Goal: Task Accomplishment & Management: Complete application form

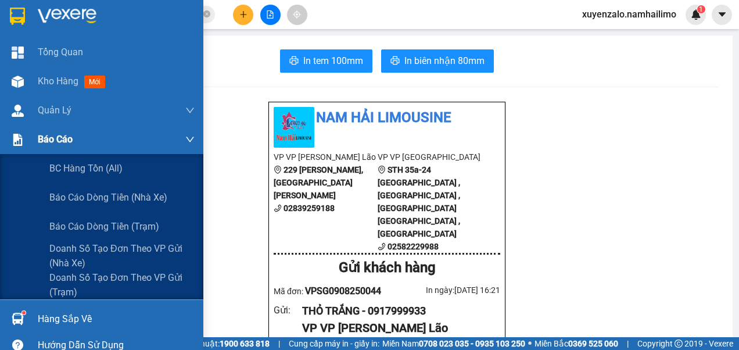
click at [54, 147] on div "Báo cáo" at bounding box center [116, 139] width 157 height 29
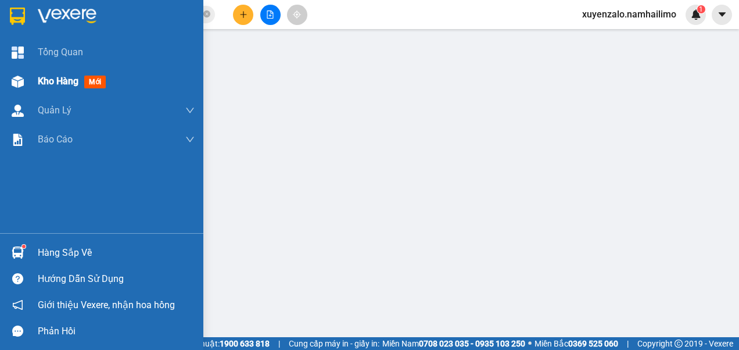
click at [74, 91] on div "Kho hàng mới" at bounding box center [116, 81] width 157 height 29
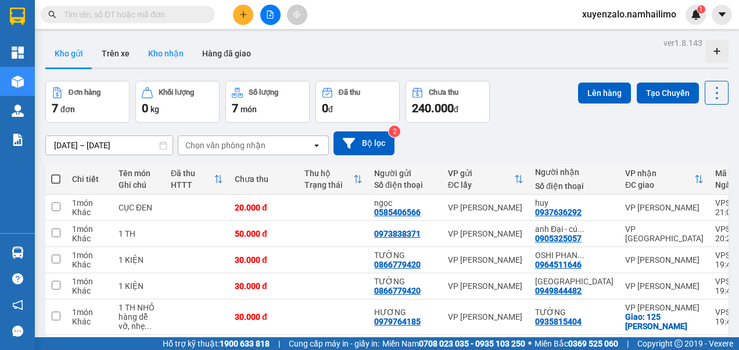
click at [162, 58] on button "Kho nhận" at bounding box center [166, 53] width 54 height 28
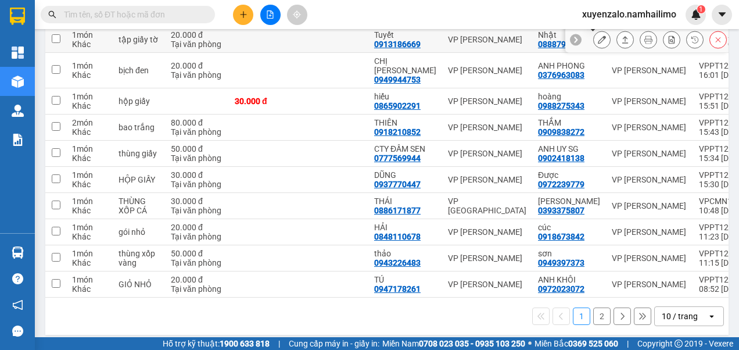
scroll to position [168, 0]
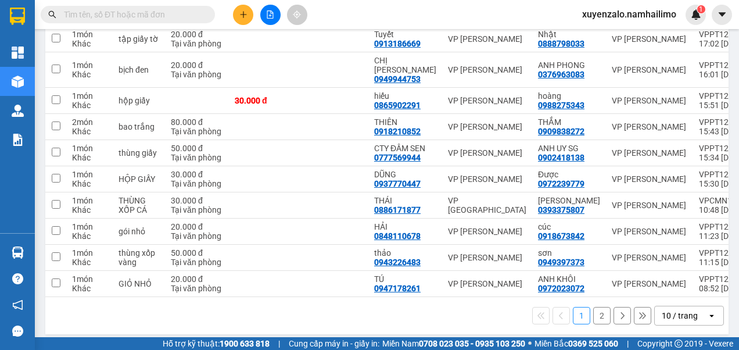
click at [136, 9] on input "text" at bounding box center [132, 14] width 137 height 13
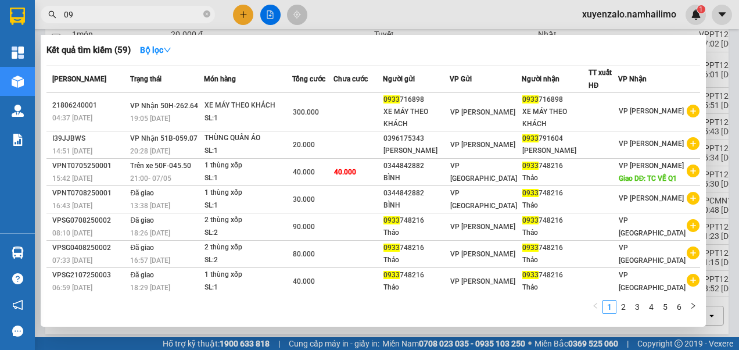
type input "0"
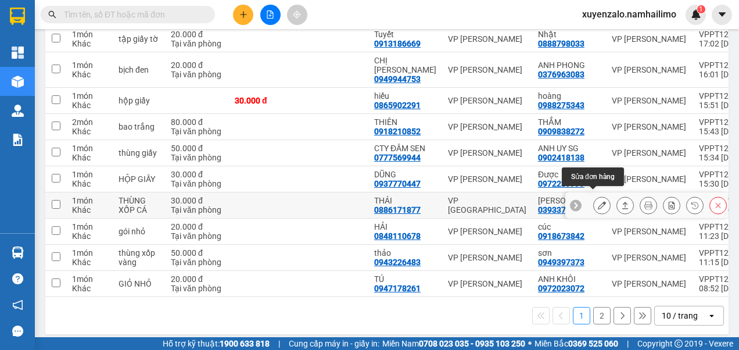
click at [598, 201] on icon at bounding box center [602, 205] width 8 height 8
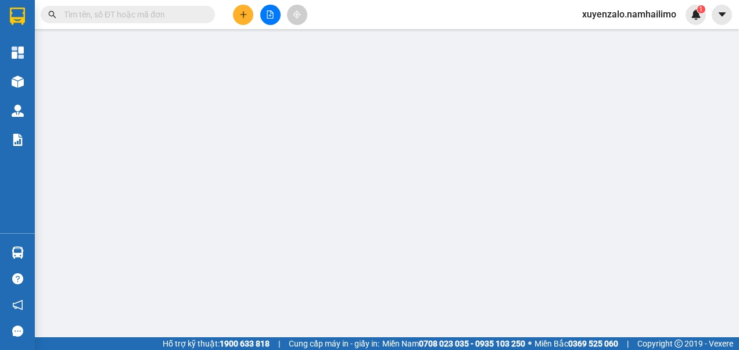
type input "0886171877"
type input "THÁI"
type input "0393375807"
type input "[PERSON_NAME]"
type input "30.000"
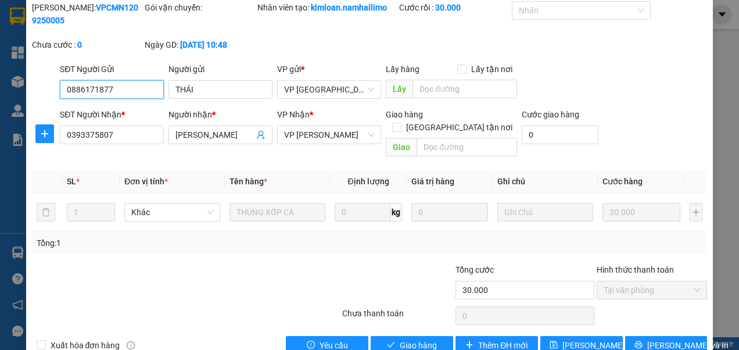
scroll to position [55, 0]
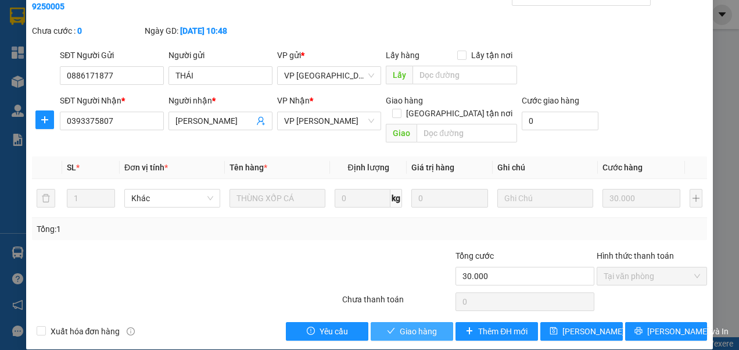
click at [399, 325] on span "Giao hàng" at bounding box center [417, 331] width 37 height 13
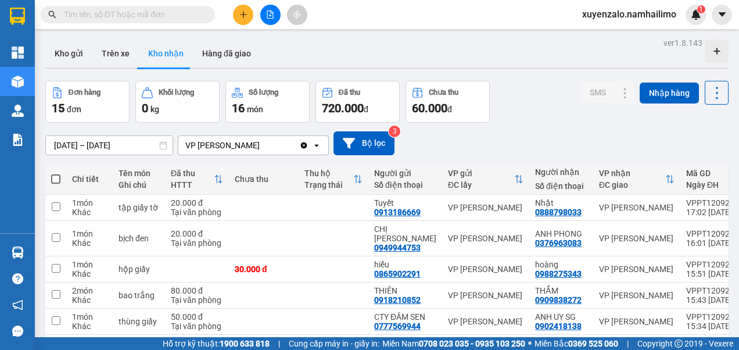
click at [239, 10] on button at bounding box center [243, 15] width 20 height 20
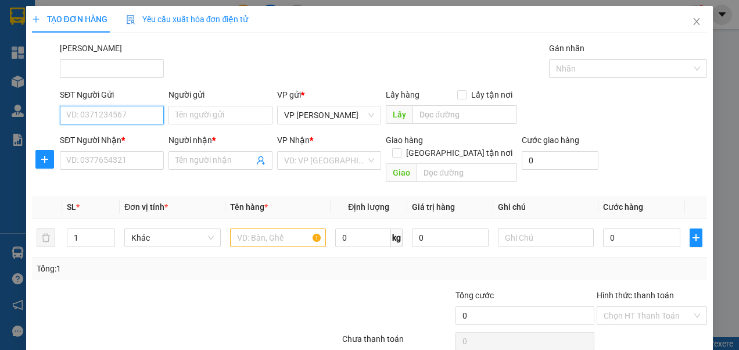
click at [141, 118] on input "SĐT Người Gửi" at bounding box center [112, 115] width 104 height 19
type input "0908186865"
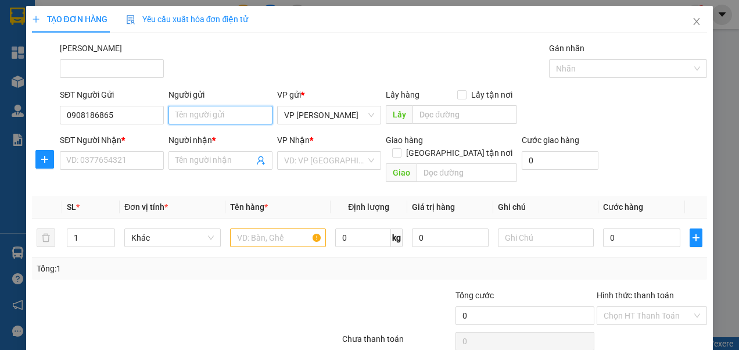
click at [186, 117] on input "Người gửi" at bounding box center [220, 115] width 104 height 19
type input "a"
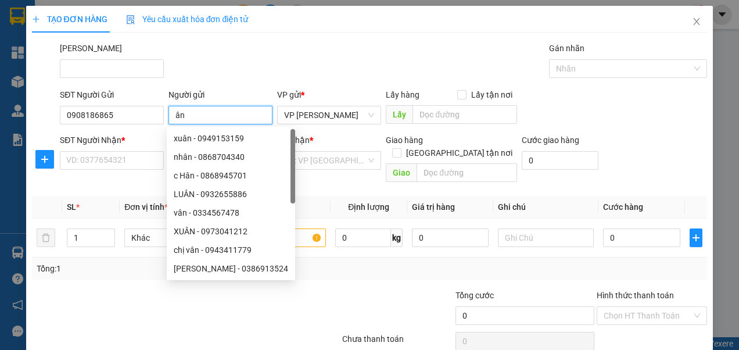
type input "â"
type input "A"
type input "ÂN"
click at [88, 157] on input "SĐT Người Nhận *" at bounding box center [112, 160] width 104 height 19
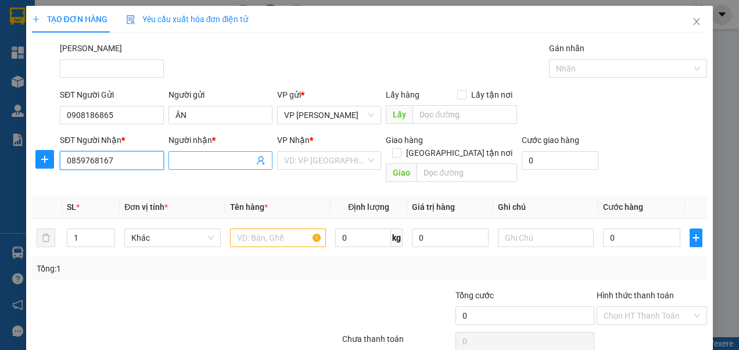
type input "0859768167"
click at [217, 163] on input "Người nhận *" at bounding box center [214, 160] width 78 height 13
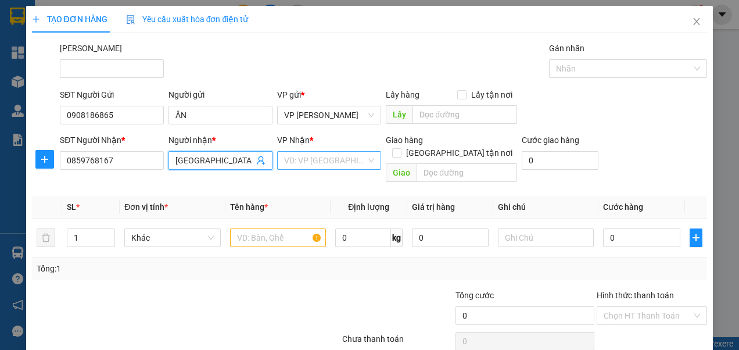
type input "[GEOGRAPHIC_DATA]"
click at [287, 160] on input "search" at bounding box center [325, 160] width 82 height 17
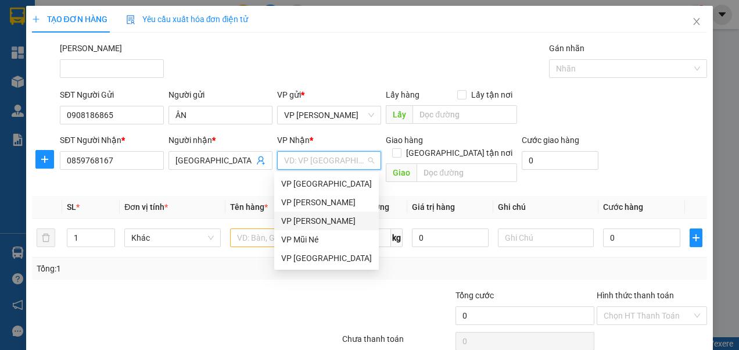
click at [300, 225] on div "VP [PERSON_NAME]" at bounding box center [326, 220] width 91 height 13
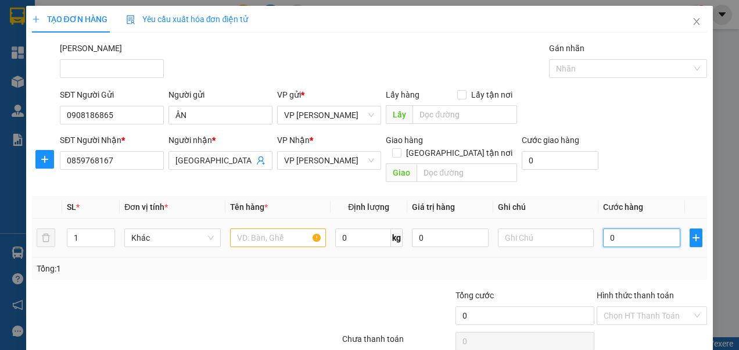
click at [609, 228] on input "0" at bounding box center [641, 237] width 77 height 19
type input "2"
type input "0"
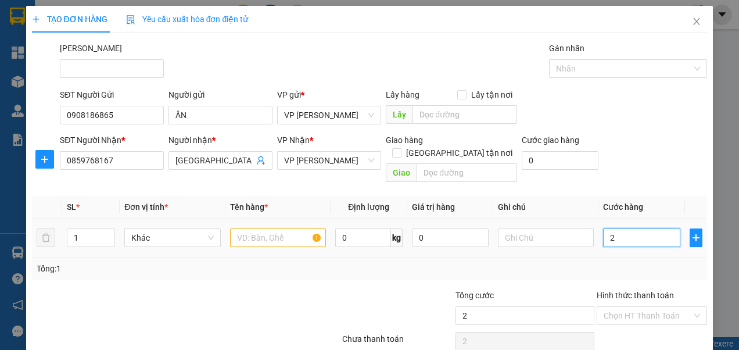
type input "0"
type input "03"
type input "3"
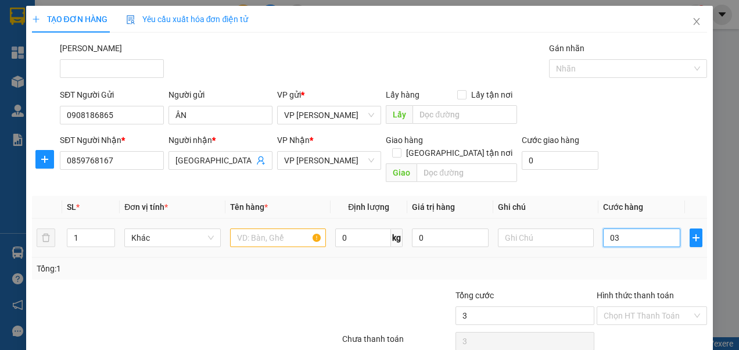
type input "030"
type input "30"
type input "30.000"
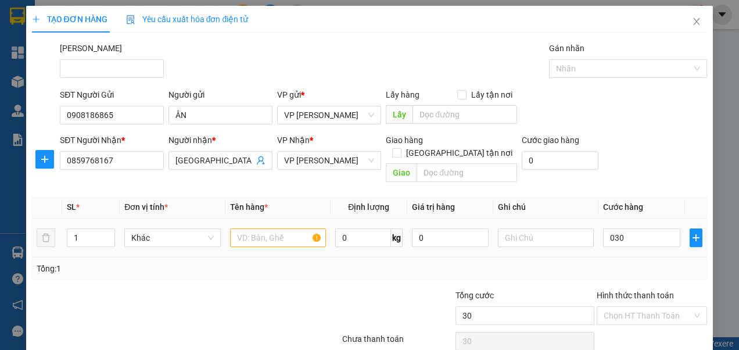
type input "30.000"
click at [528, 257] on div "Tổng: 1" at bounding box center [369, 268] width 675 height 22
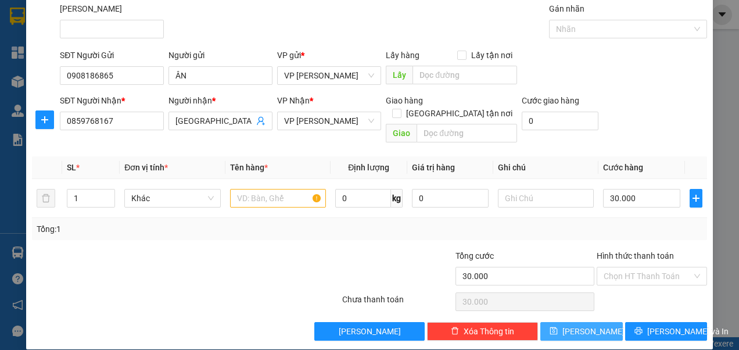
drag, startPoint x: 570, startPoint y: 315, endPoint x: 563, endPoint y: 316, distance: 7.2
click at [568, 322] on button "[PERSON_NAME]" at bounding box center [581, 331] width 82 height 19
drag, startPoint x: 262, startPoint y: 184, endPoint x: 428, endPoint y: 43, distance: 217.5
click at [262, 189] on input "text" at bounding box center [278, 198] width 96 height 19
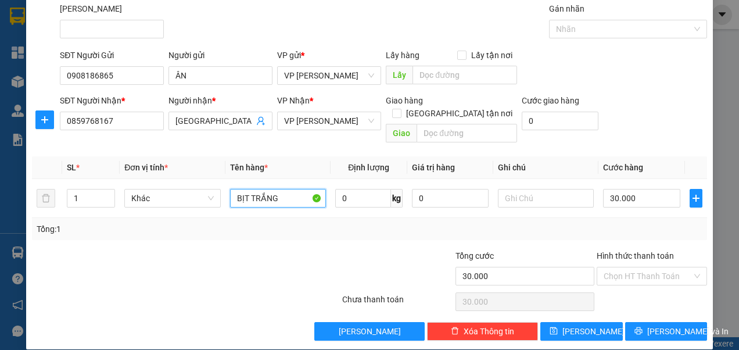
type input "BỊT TRẮNG"
click at [557, 326] on span "save" at bounding box center [553, 330] width 8 height 9
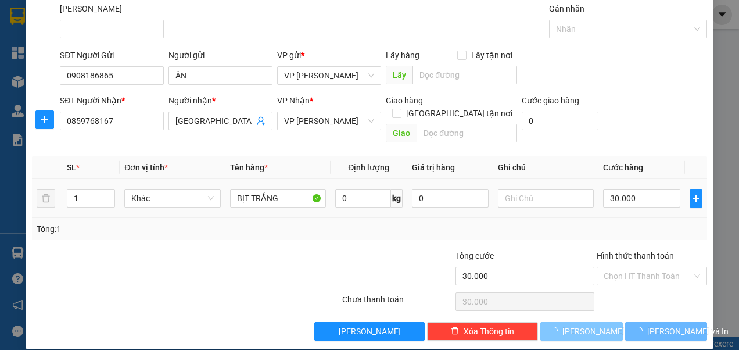
type input "0"
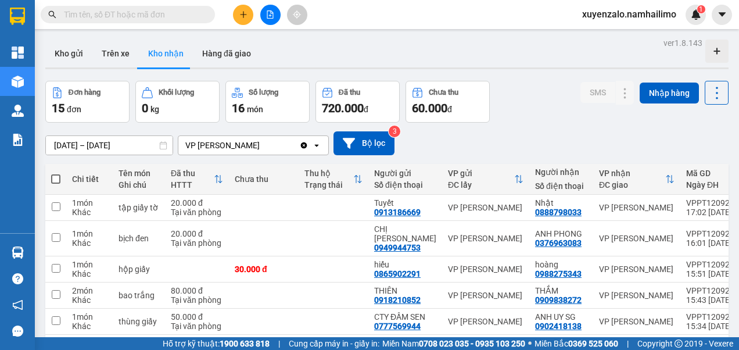
click at [183, 16] on input "text" at bounding box center [132, 14] width 137 height 13
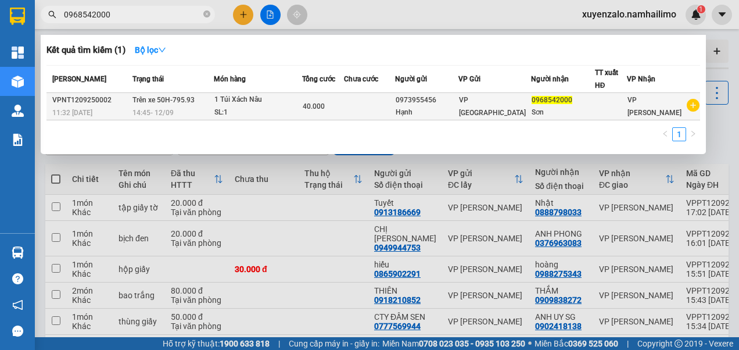
type input "0968542000"
click at [374, 106] on td at bounding box center [369, 106] width 51 height 27
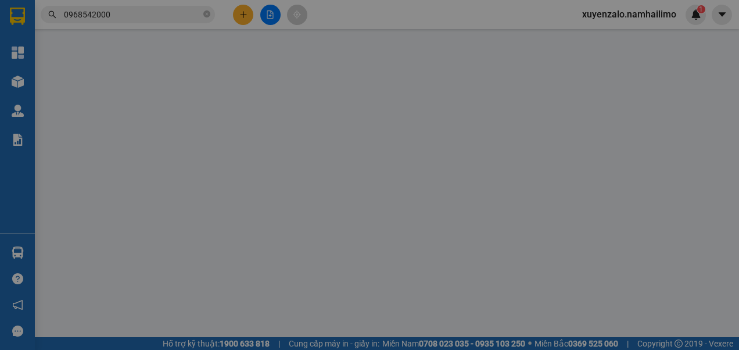
type input "0973955456"
type input "Hạnh"
type input "0968542000"
type input "Sơn"
type input "40.000"
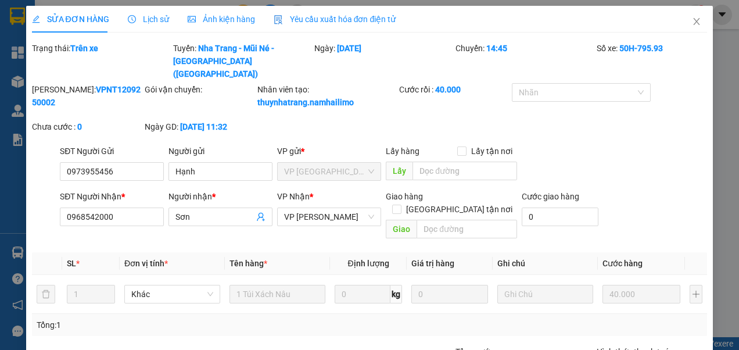
click at [130, 16] on icon "clock-circle" at bounding box center [132, 19] width 8 height 8
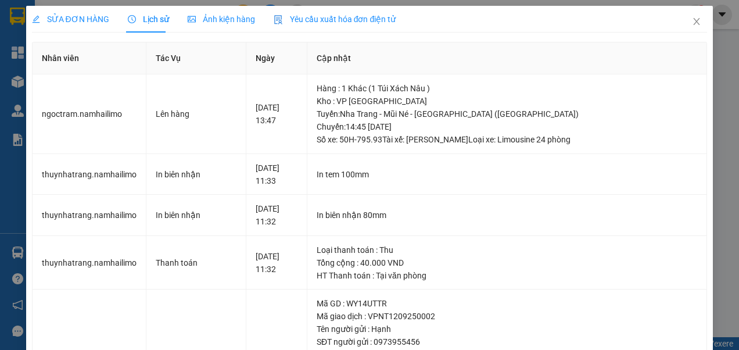
click at [142, 22] on span "Lịch sử" at bounding box center [148, 19] width 41 height 9
click at [79, 19] on span "SỬA ĐƠN HÀNG" at bounding box center [70, 19] width 77 height 9
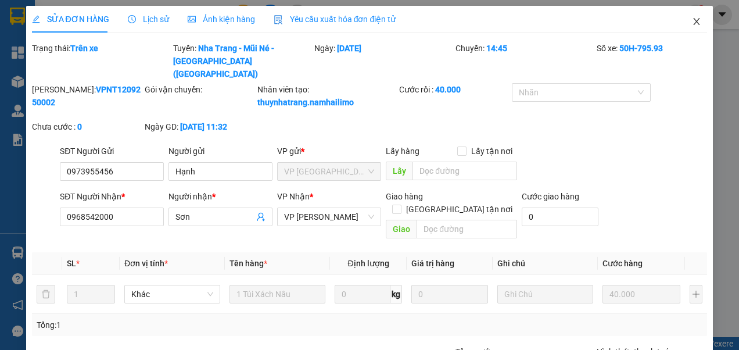
click at [685, 28] on span "Close" at bounding box center [696, 22] width 33 height 33
